Goal: Task Accomplishment & Management: Use online tool/utility

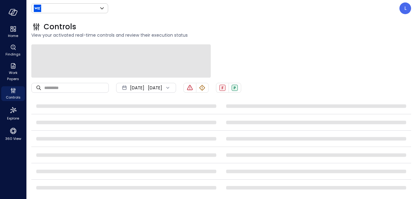
type input "******"
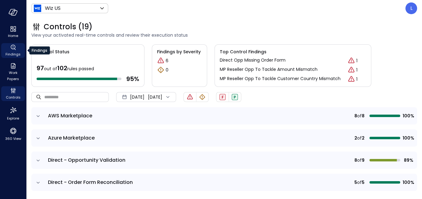
click at [11, 47] on icon "Findings" at bounding box center [13, 47] width 5 height 5
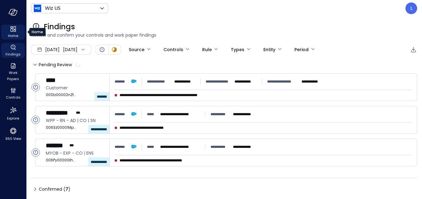
click at [12, 28] on icon "Home" at bounding box center [13, 28] width 7 height 7
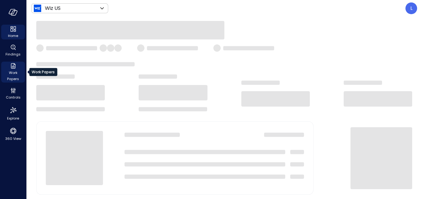
click at [11, 69] on icon "Work Papers" at bounding box center [13, 65] width 7 height 7
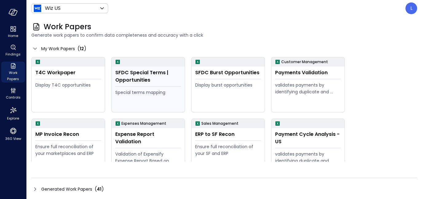
click at [162, 92] on div "Special terms mapping" at bounding box center [148, 92] width 66 height 7
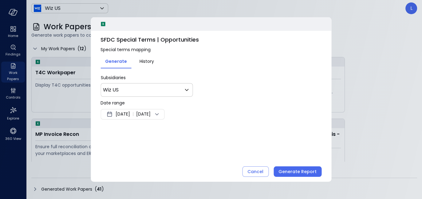
click at [160, 113] on icon at bounding box center [156, 113] width 7 height 7
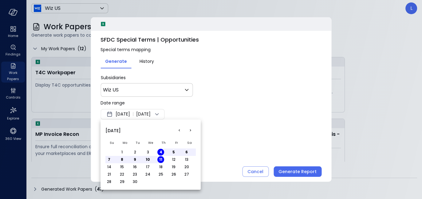
click at [180, 131] on button "<" at bounding box center [179, 130] width 11 height 11
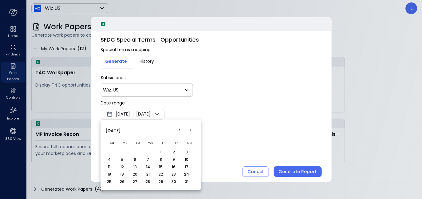
click at [180, 131] on button "<" at bounding box center [179, 130] width 11 height 11
click at [189, 131] on button ">" at bounding box center [190, 130] width 11 height 11
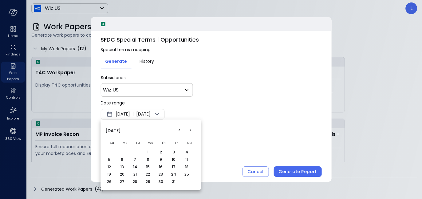
click at [190, 132] on button ">" at bounding box center [190, 130] width 11 height 11
click at [188, 152] on button "1" at bounding box center [186, 151] width 7 height 7
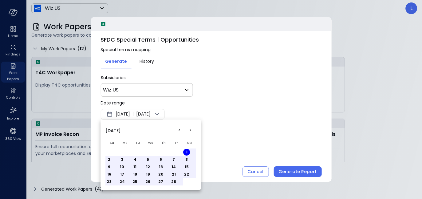
click at [234, 124] on div at bounding box center [211, 99] width 422 height 199
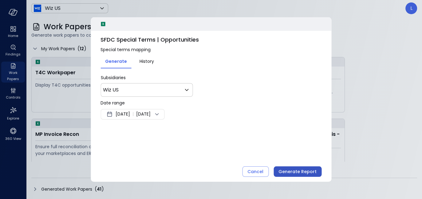
click at [293, 172] on div "Generate Report" at bounding box center [298, 172] width 38 height 8
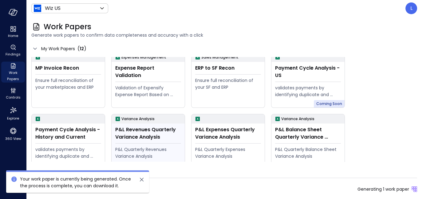
scroll to position [73, 0]
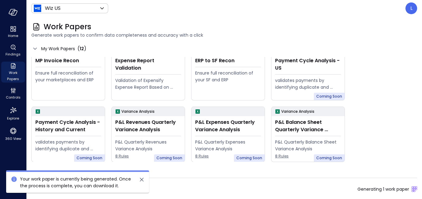
click at [347, 190] on div "Generated Work Papers ( 41 ) Generating 1 work paper" at bounding box center [224, 189] width 386 height 10
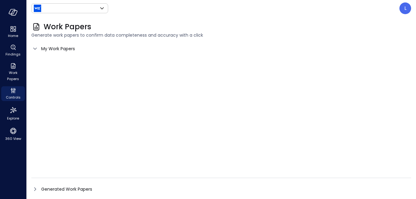
type input "******"
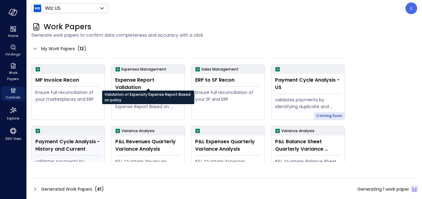
scroll to position [73, 0]
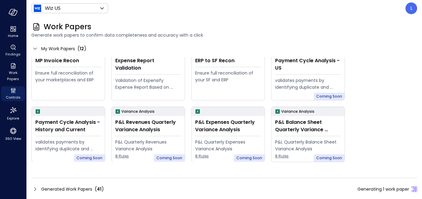
click at [38, 188] on icon at bounding box center [34, 188] width 7 height 7
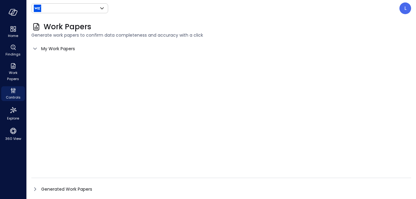
type input "******"
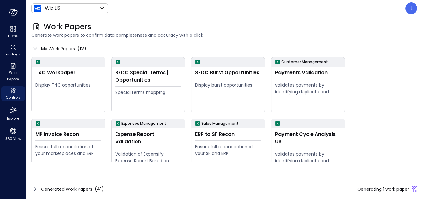
click at [34, 188] on icon at bounding box center [34, 188] width 7 height 7
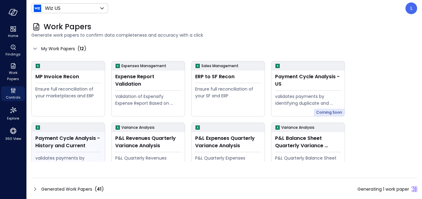
scroll to position [73, 0]
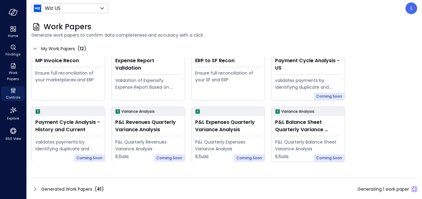
click at [53, 190] on span "Generated Work Papers" at bounding box center [66, 188] width 51 height 7
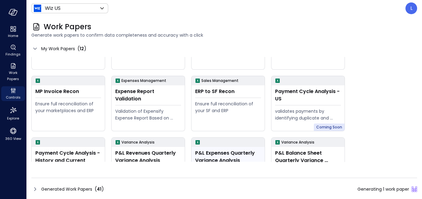
scroll to position [73, 0]
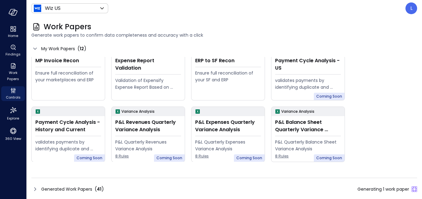
click at [330, 187] on div "Generated Work Papers ( 41 ) Generating 1 work paper" at bounding box center [224, 189] width 386 height 10
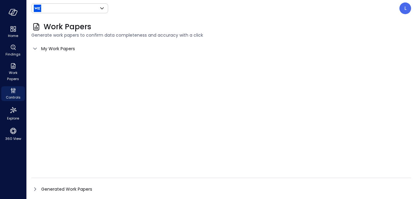
type input "******"
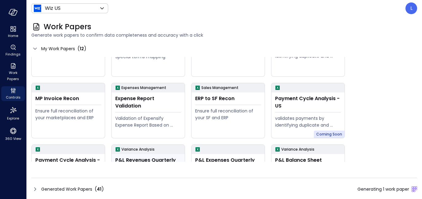
scroll to position [73, 0]
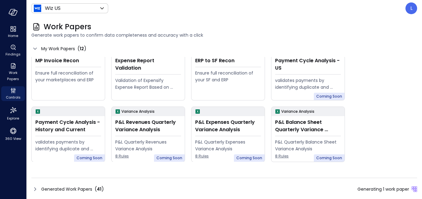
drag, startPoint x: 248, startPoint y: 192, endPoint x: 271, endPoint y: 195, distance: 23.0
click at [248, 192] on div "Generated Work Papers ( 41 ) Generating 1 work paper" at bounding box center [224, 189] width 386 height 10
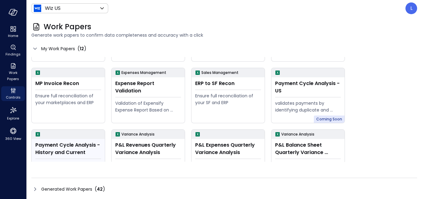
scroll to position [73, 0]
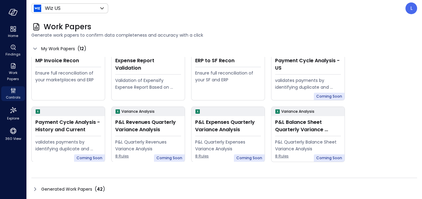
click at [107, 189] on div "Generated Work Papers ( 42 )" at bounding box center [224, 189] width 386 height 10
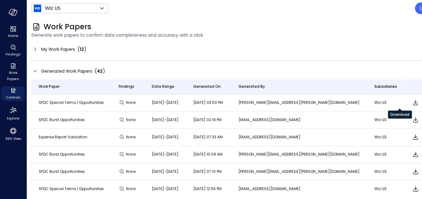
click at [413, 103] on icon "Download" at bounding box center [415, 102] width 5 height 5
